Goal: Task Accomplishment & Management: Manage account settings

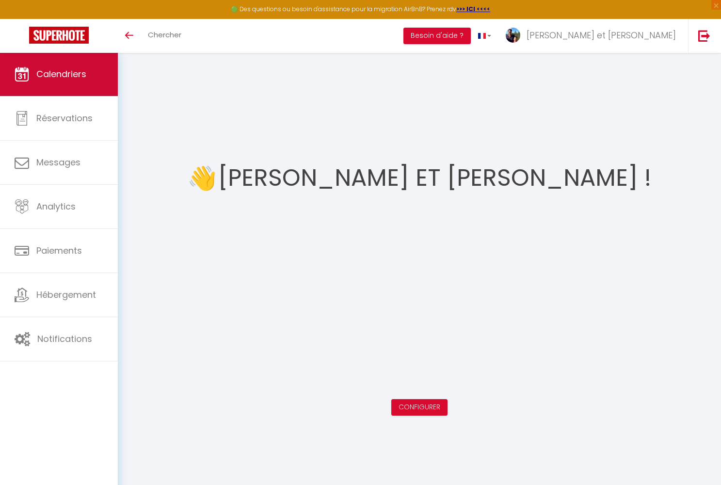
click at [63, 76] on span "Calendriers" at bounding box center [61, 74] width 50 height 12
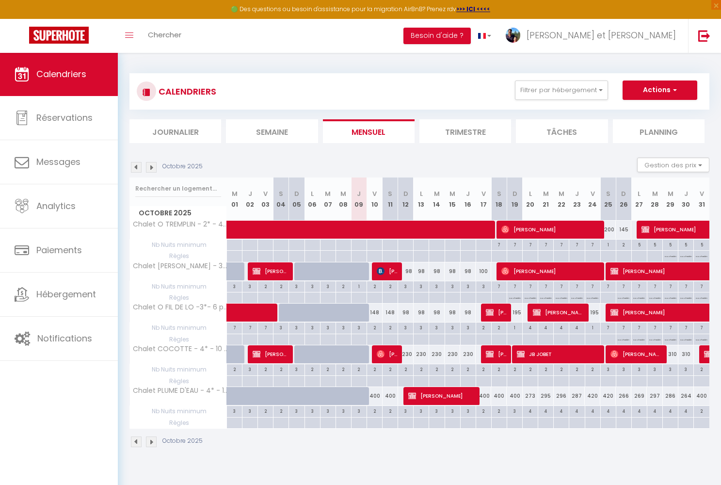
click at [390, 354] on span "[PERSON_NAME]" at bounding box center [387, 354] width 21 height 18
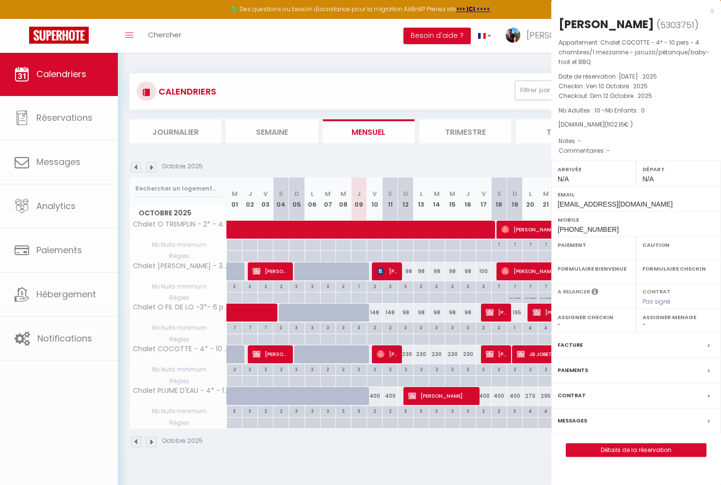
select select "OK"
select select "0"
select select "1"
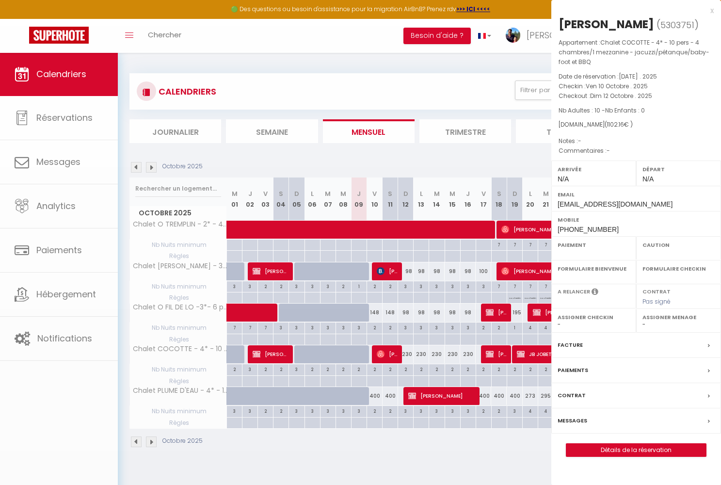
select select
select select "37157"
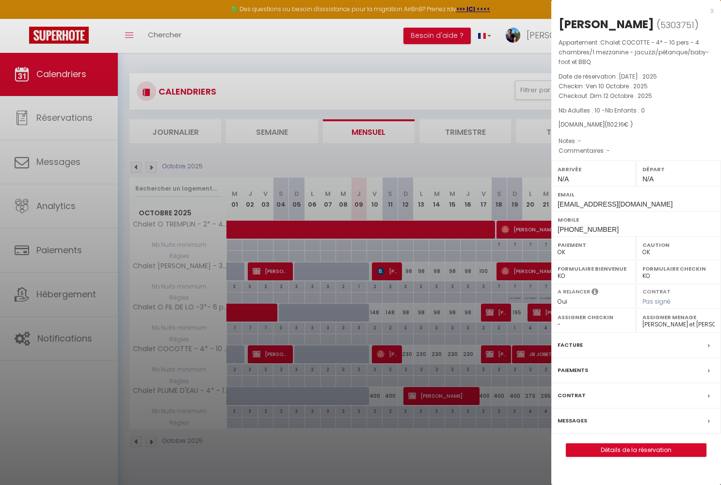
click at [606, 445] on link "Détails de la réservation" at bounding box center [636, 450] width 140 height 13
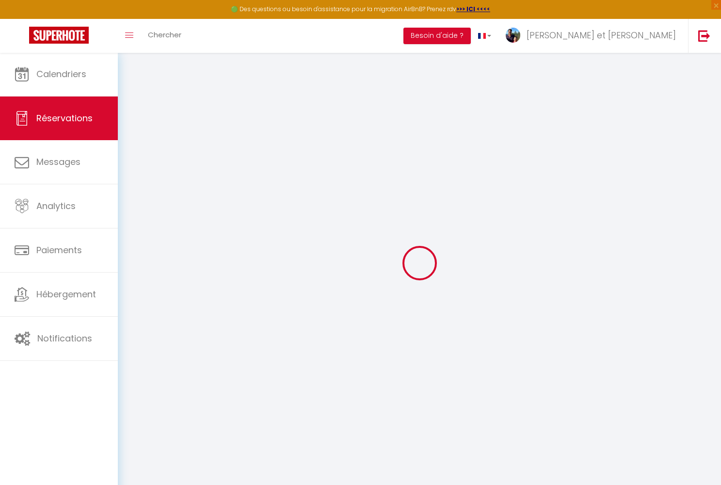
type input "Lea"
type input "[PERSON_NAME]"
type input "[EMAIL_ADDRESS][DOMAIN_NAME]"
type input "[PHONE_NUMBER]"
select select
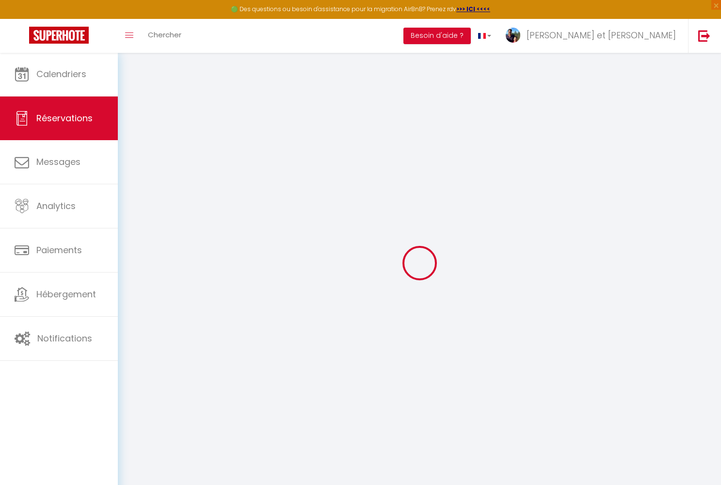
type input "37.87"
select select "38490"
select select "1"
select select
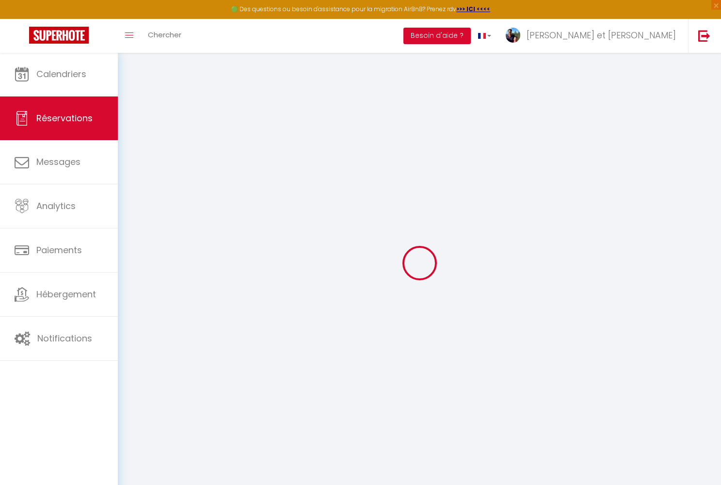
type input "10"
select select "12"
select select
type input "912"
checkbox input "false"
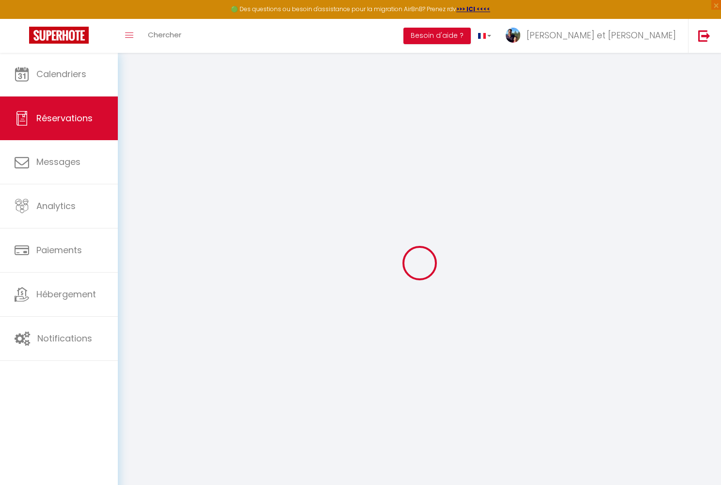
type input "0"
select select "1"
type input "0"
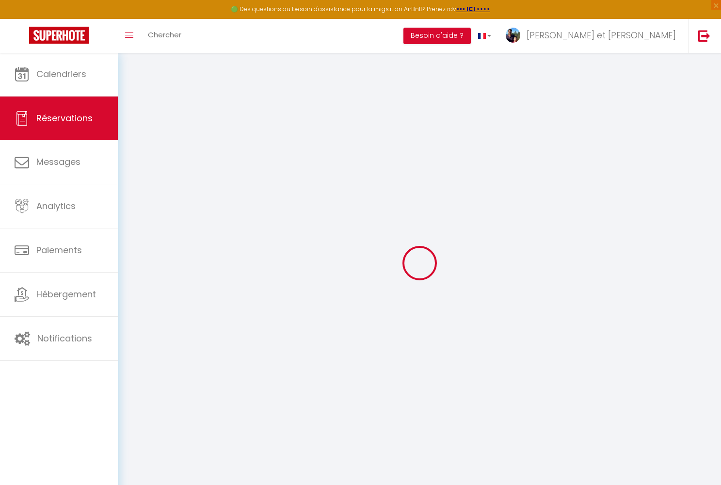
select select
select select "15"
checkbox input "false"
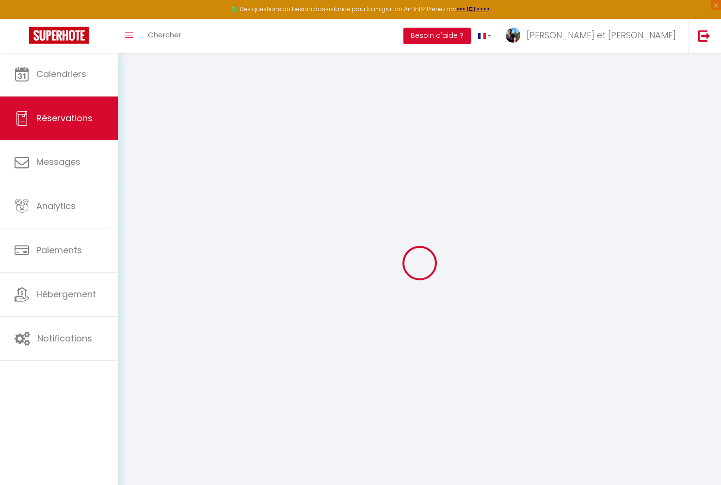
select select
checkbox input "false"
select select
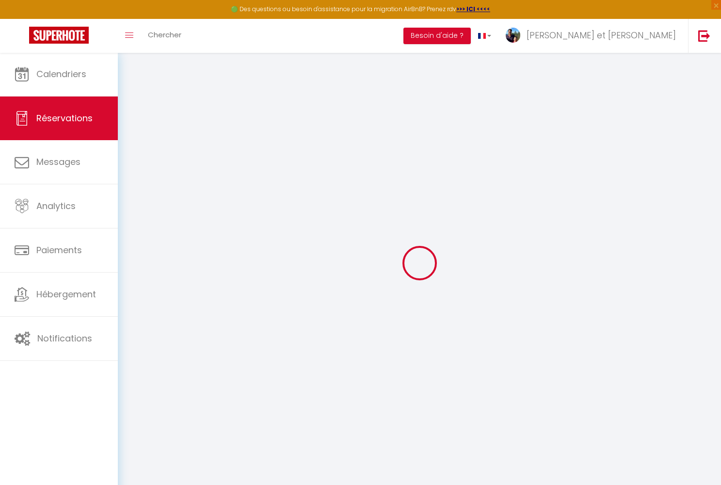
select select
checkbox input "false"
select select
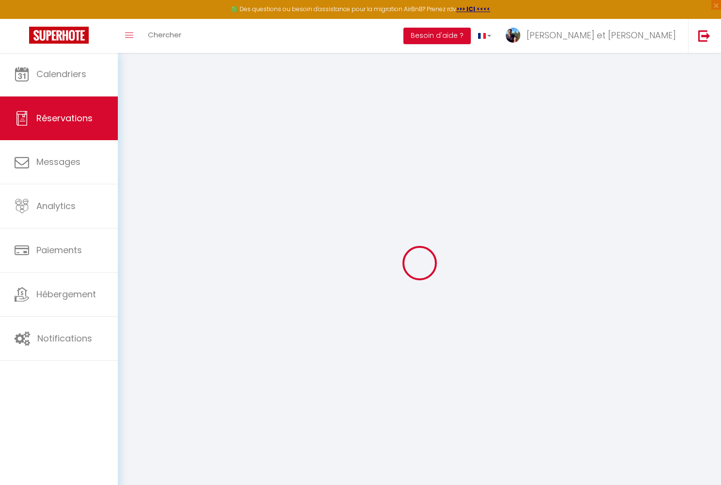
select select
checkbox input "false"
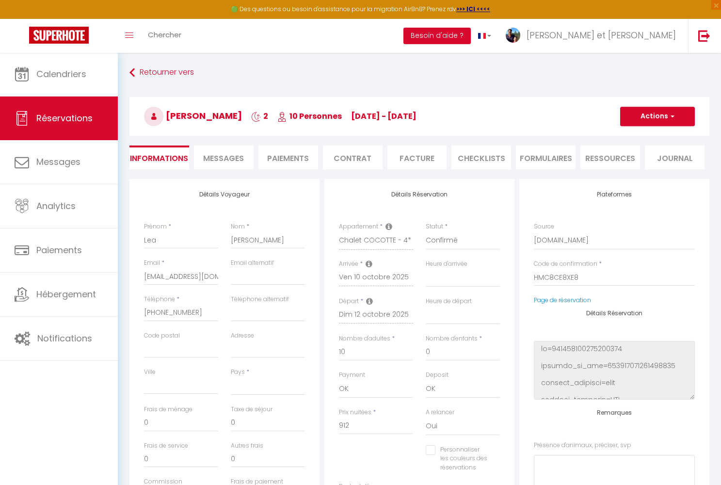
select select
type input "140"
type input "50.16"
select select
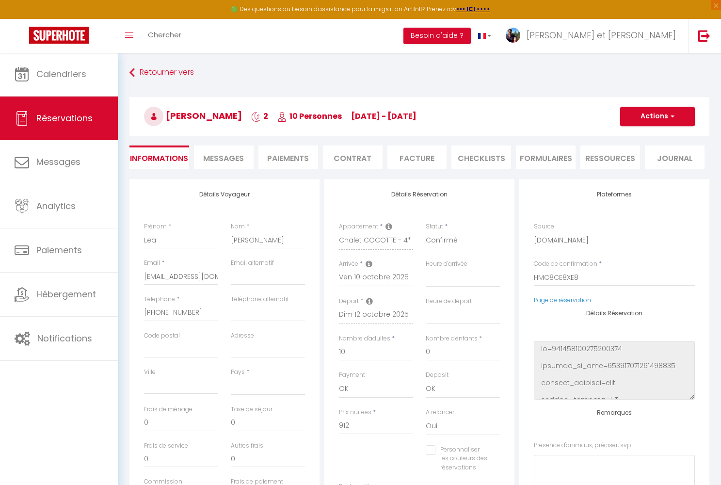
checkbox input "false"
select select
checkbox input "false"
select select
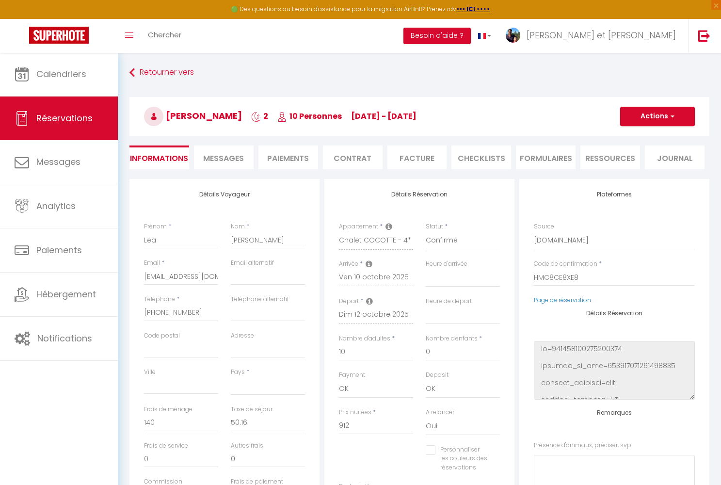
click at [226, 163] on span "Messages" at bounding box center [223, 158] width 41 height 11
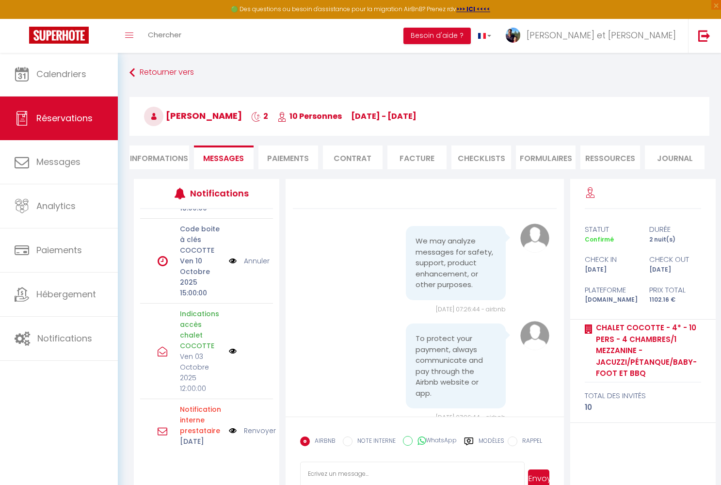
scroll to position [213, 0]
click at [232, 267] on img at bounding box center [233, 261] width 8 height 11
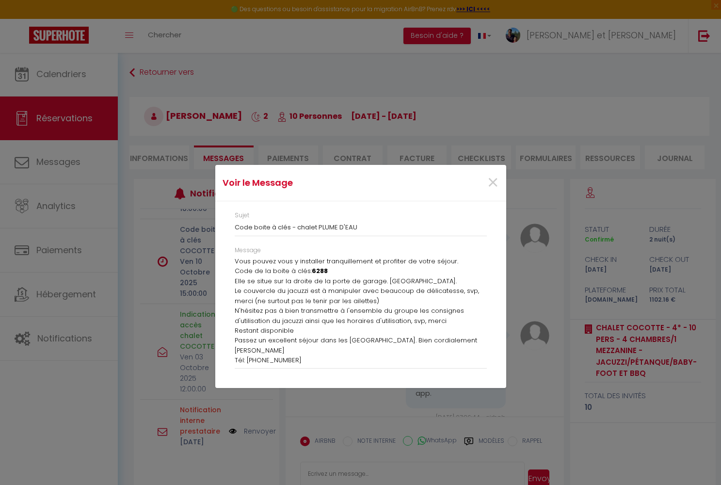
scroll to position [21, 0]
click at [493, 180] on span "×" at bounding box center [493, 182] width 12 height 29
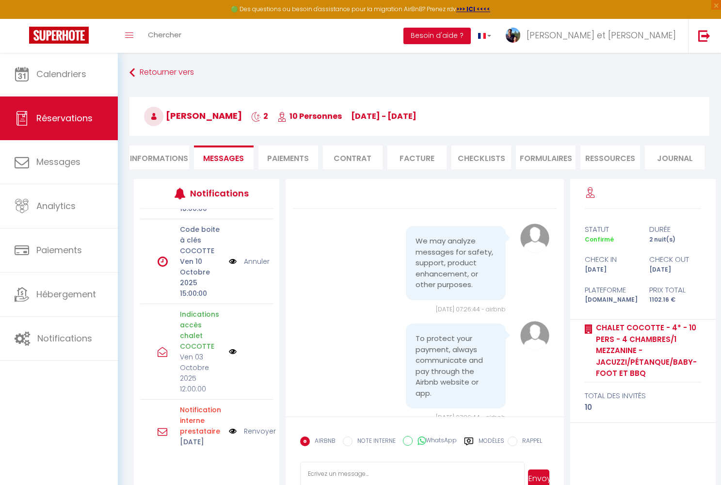
click at [259, 267] on link "Annuler" at bounding box center [257, 261] width 26 height 11
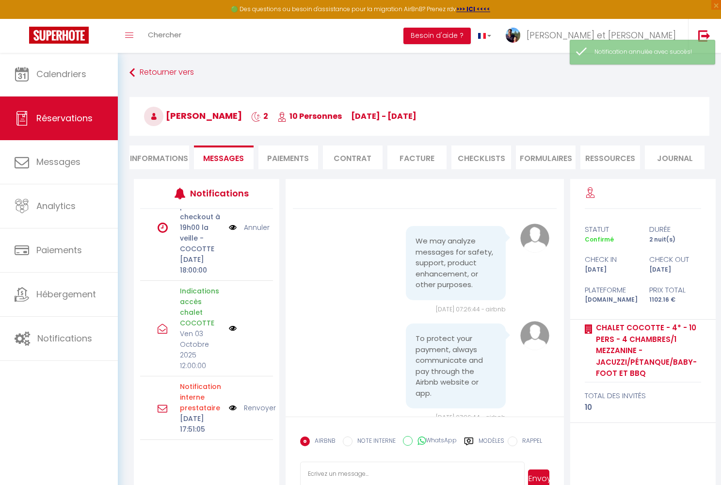
scroll to position [154, 0]
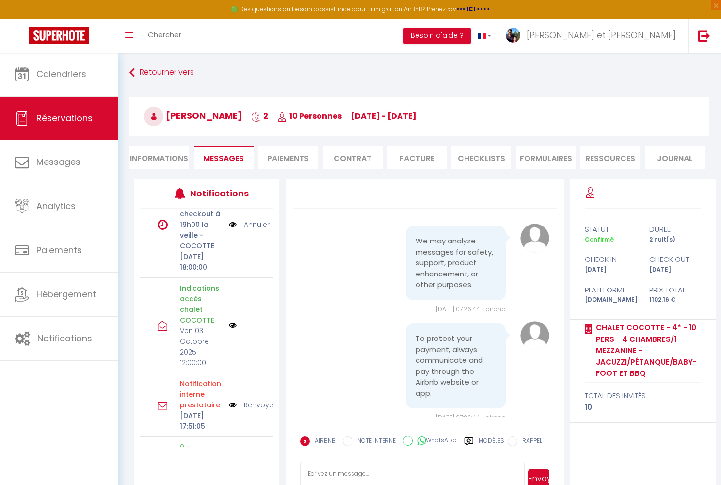
click at [278, 161] on li "Paiements" at bounding box center [289, 158] width 60 height 24
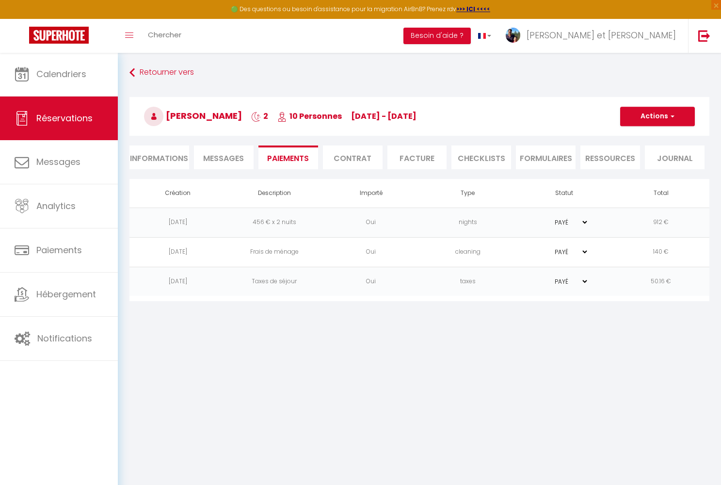
click at [667, 116] on button "Actions" at bounding box center [657, 116] width 75 height 19
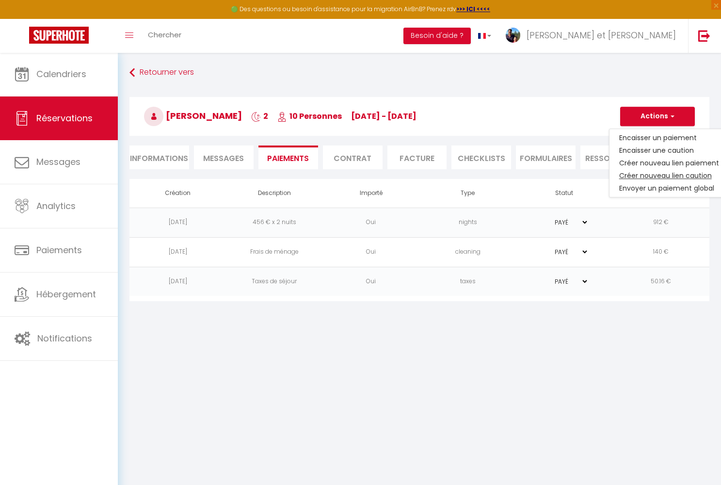
click at [652, 174] on link "Créer nouveau lien caution" at bounding box center [669, 175] width 119 height 13
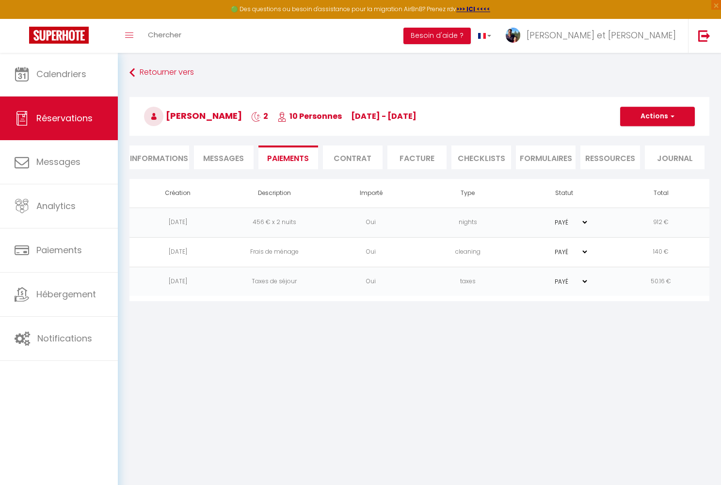
select select "nights"
type input "[EMAIL_ADDRESS][DOMAIN_NAME]"
select select "7580"
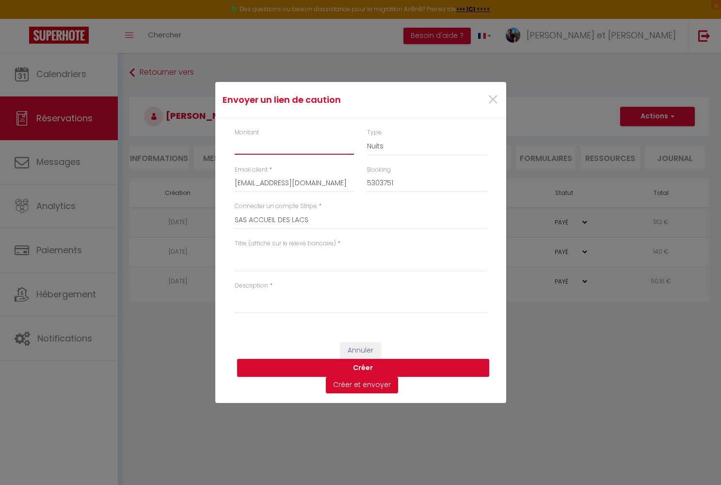
click at [274, 149] on input "Montant" at bounding box center [295, 145] width 120 height 17
type input "850"
click at [247, 266] on textarea "Titre (affiché sur le relevé bancaire)" at bounding box center [361, 259] width 252 height 23
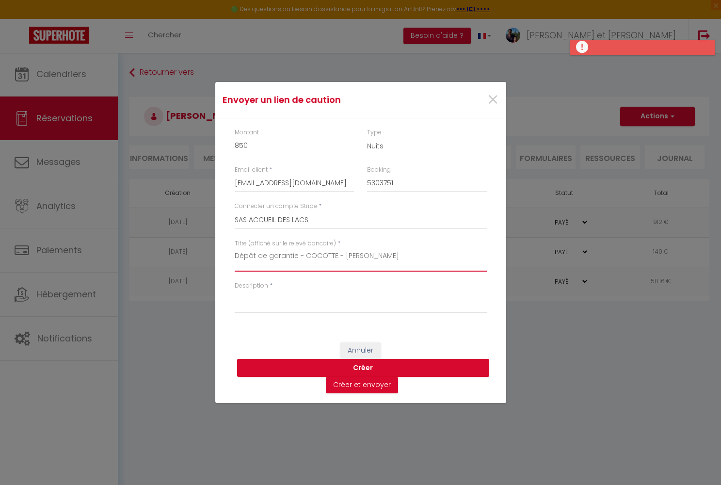
type textarea "Dépôt de garantie - COCOTTE - [PERSON_NAME]"
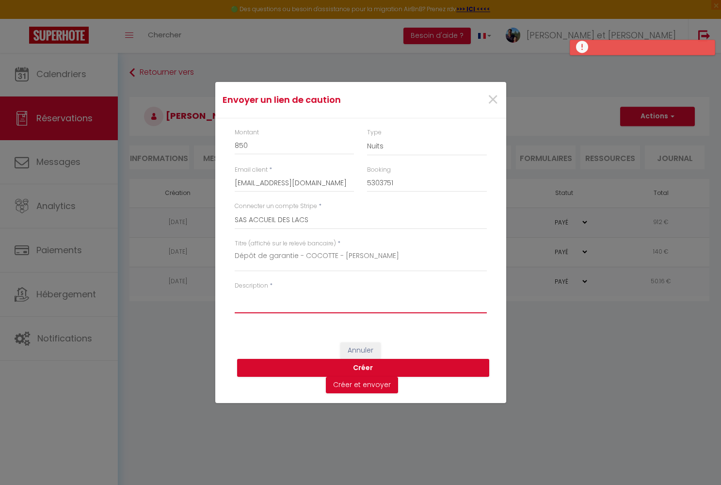
click at [241, 303] on textarea "Description" at bounding box center [361, 301] width 252 height 23
type textarea "Dépôt de garantie - COCOTTE. -[PERSON_NAME]"
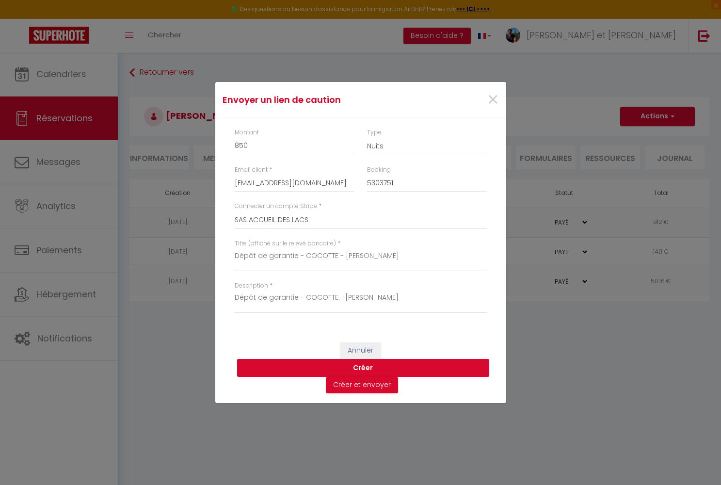
click at [355, 363] on button "Créer" at bounding box center [363, 368] width 252 height 18
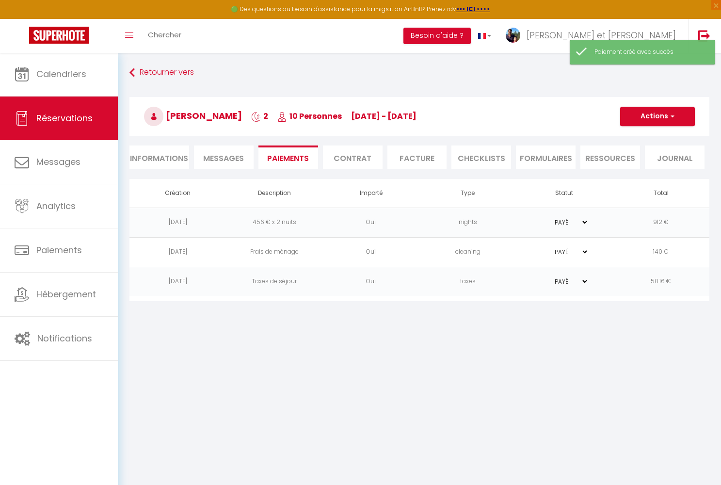
select select "0"
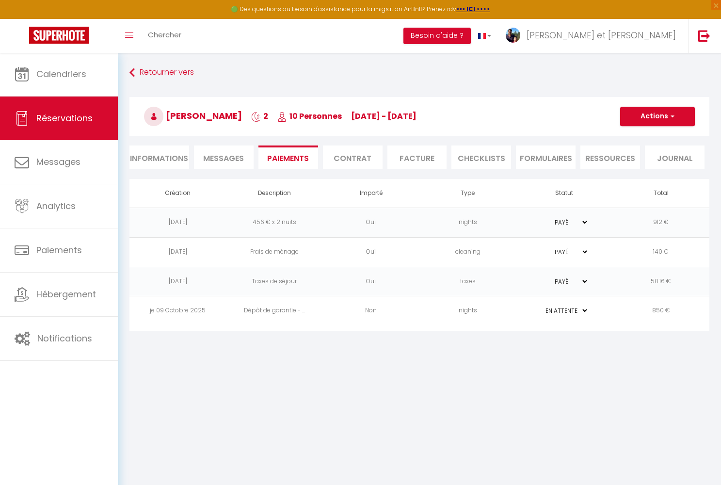
click at [316, 313] on td "Dépôt de garantie - ..." at bounding box center [274, 311] width 97 height 30
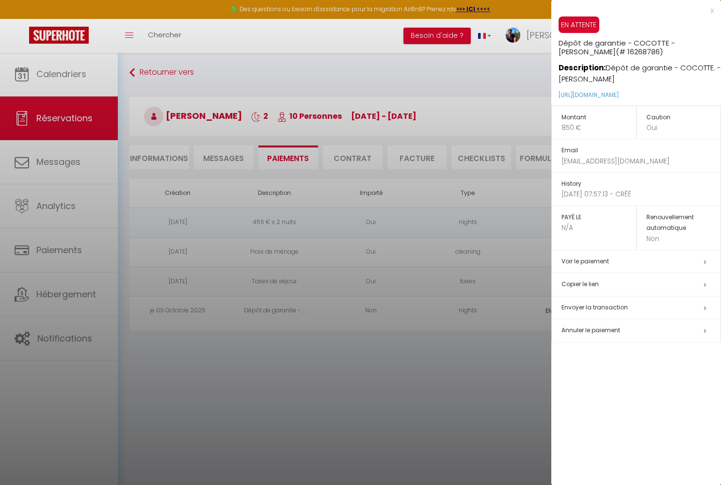
click at [589, 281] on h5 "Copier le lien" at bounding box center [641, 284] width 159 height 11
click at [222, 159] on div at bounding box center [360, 242] width 721 height 485
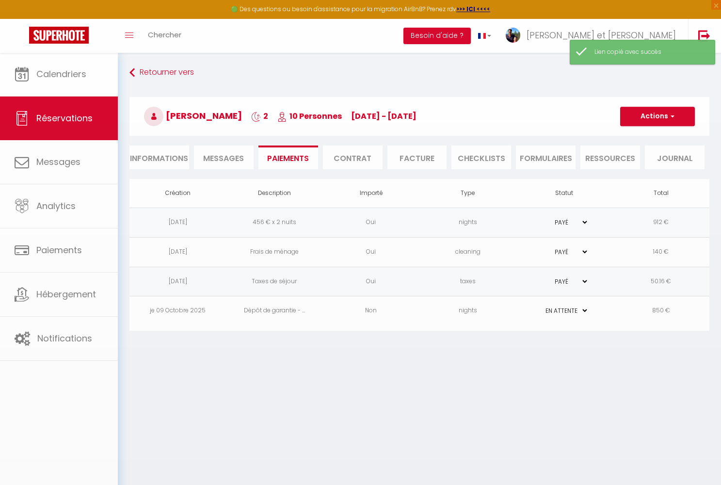
click at [222, 159] on span "Messages" at bounding box center [223, 158] width 41 height 11
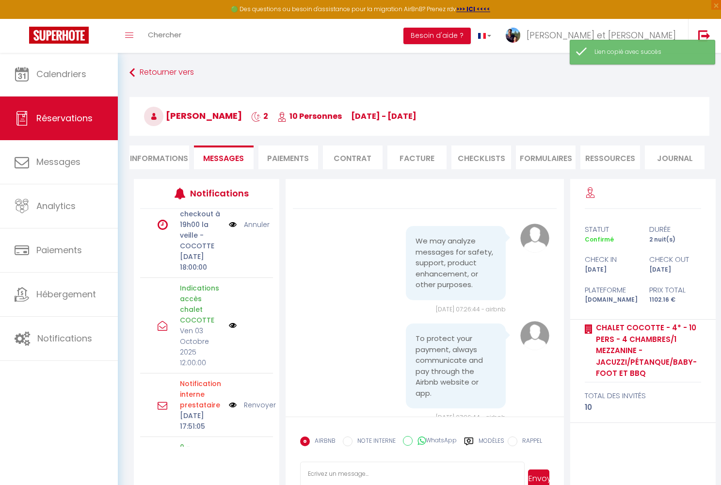
click at [410, 441] on input "WhatsApp" at bounding box center [408, 441] width 10 height 10
radio input "true"
radio input "false"
click at [489, 440] on label "Modèles" at bounding box center [492, 445] width 26 height 17
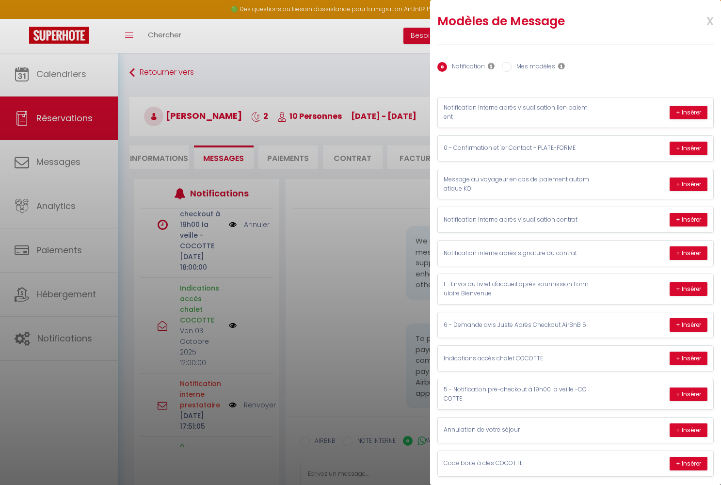
scroll to position [4, 0]
click at [528, 70] on label "Mes modèles" at bounding box center [534, 68] width 44 height 11
click at [512, 70] on input "Mes modèles" at bounding box center [507, 68] width 10 height 10
radio input "true"
radio input "false"
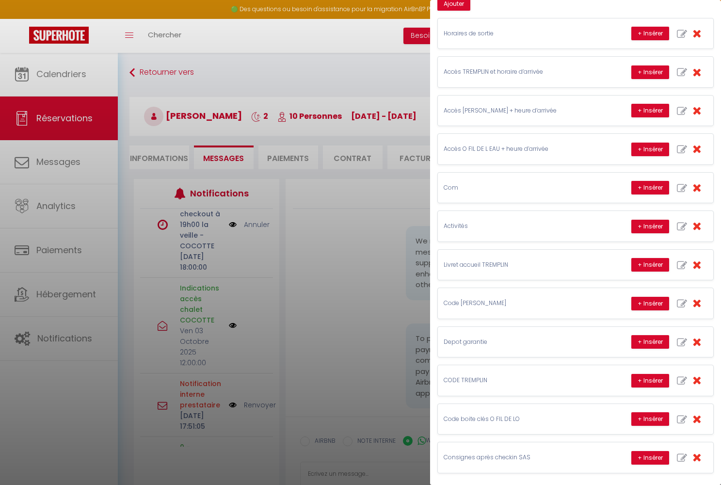
scroll to position [97, 0]
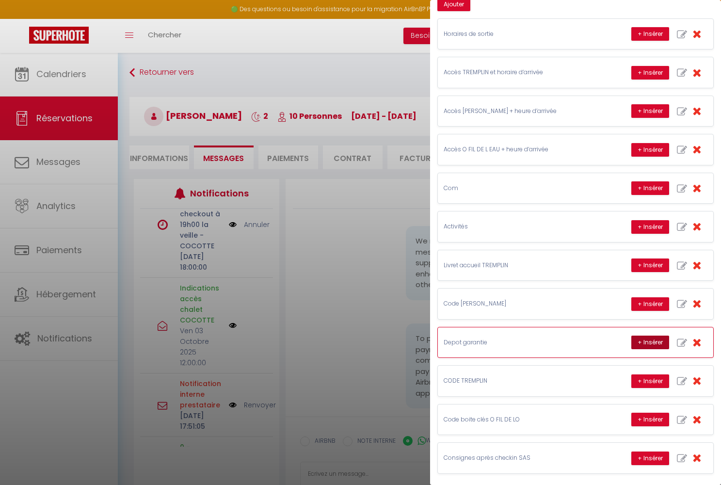
click at [650, 339] on button "+ Insérer" at bounding box center [650, 343] width 38 height 14
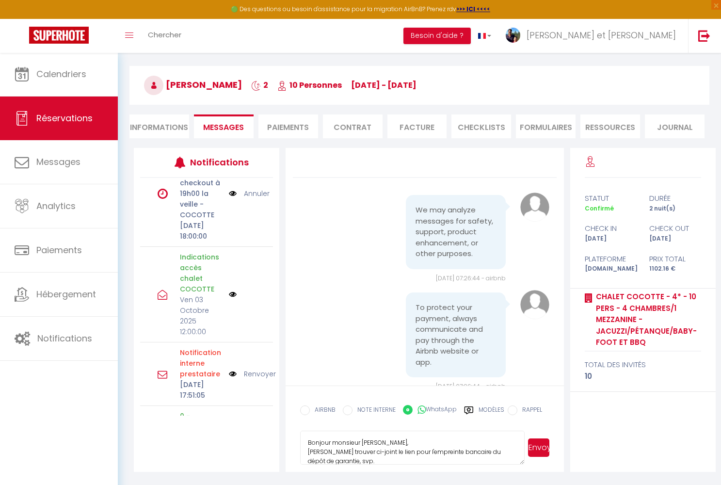
scroll to position [45, 0]
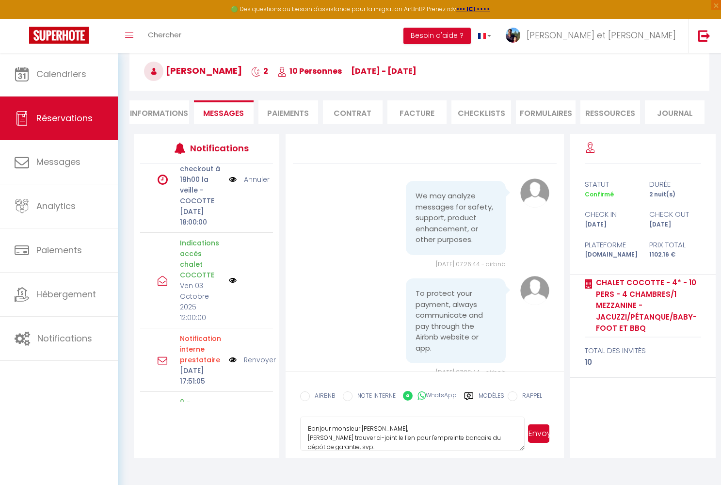
click at [394, 428] on textarea "Bonjour monsieur [PERSON_NAME], [PERSON_NAME] trouver ci-joint le lien pour l'e…" at bounding box center [412, 434] width 224 height 34
click at [311, 436] on textarea "Bonjour [PERSON_NAME], [PERSON_NAME] trouver ci-joint le lien pour l'empreinte …" at bounding box center [412, 434] width 224 height 34
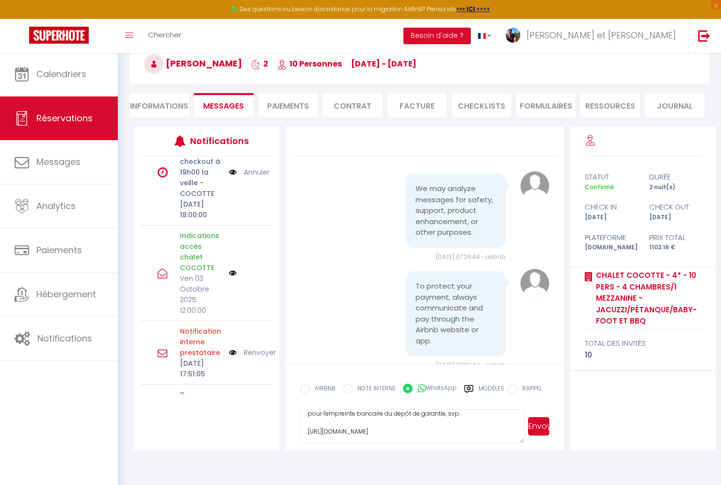
scroll to position [27, 0]
drag, startPoint x: 427, startPoint y: 430, endPoint x: 339, endPoint y: 429, distance: 88.3
click at [338, 428] on textarea "Bonjour [PERSON_NAME], comme indiqué dans l'annonce AirBnB, veuillez trouver ci…" at bounding box center [412, 426] width 224 height 34
paste textarea "[URL][DOMAIN_NAME]"
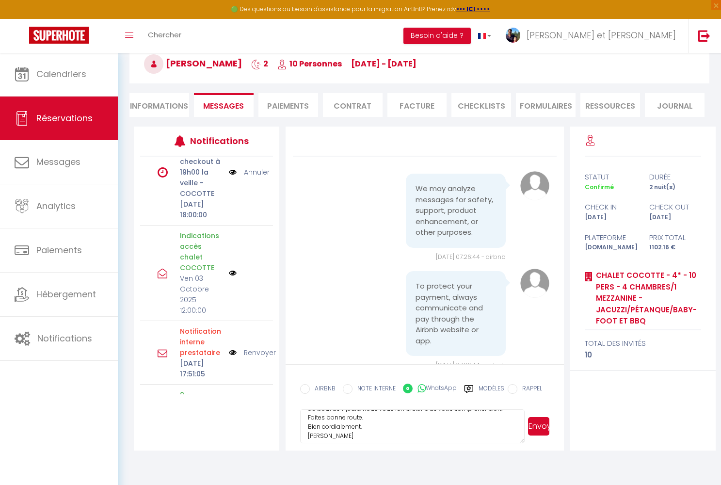
type textarea "Bonjour [PERSON_NAME], comme indiqué dans l'annonce AirBnB, veuillez trouver ci…"
click at [540, 426] on button "Envoyer" at bounding box center [538, 426] width 21 height 18
